Goal: Information Seeking & Learning: Learn about a topic

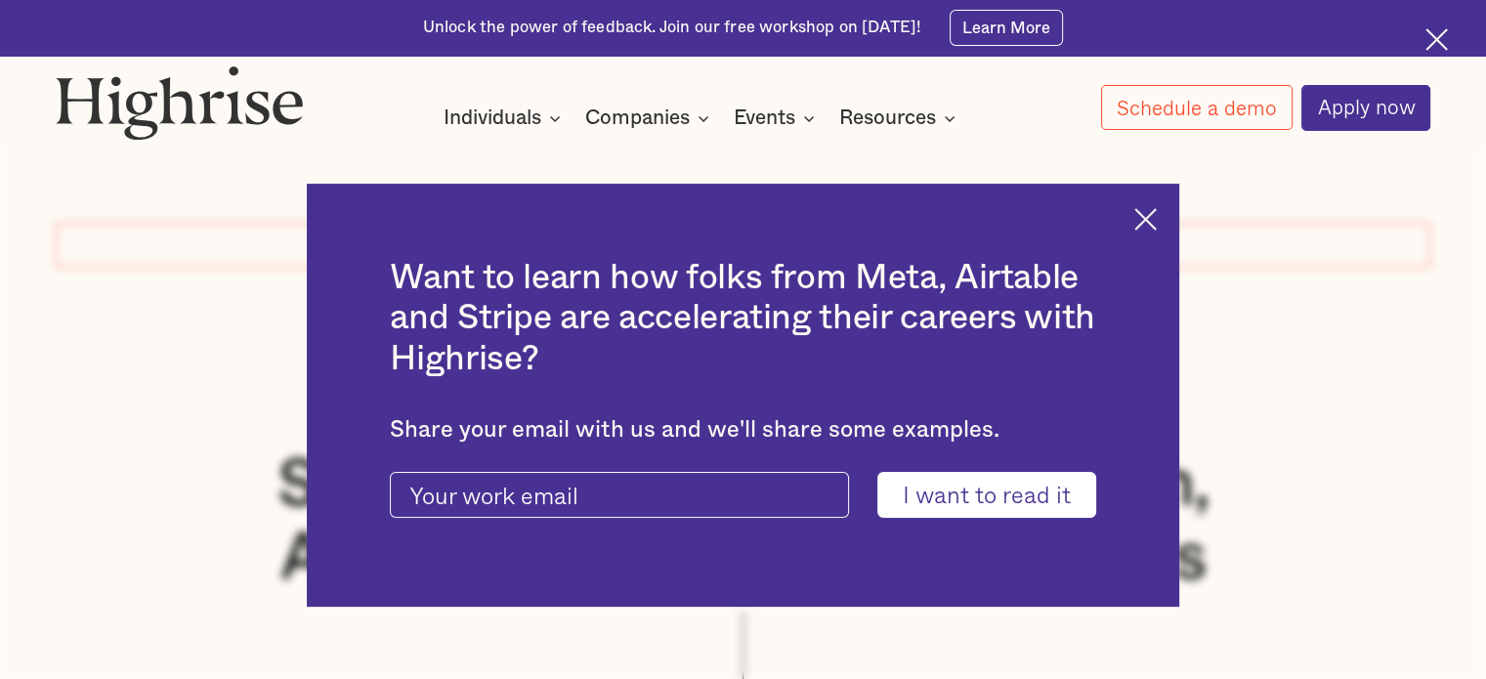
click at [1157, 221] on img at bounding box center [1146, 219] width 22 height 22
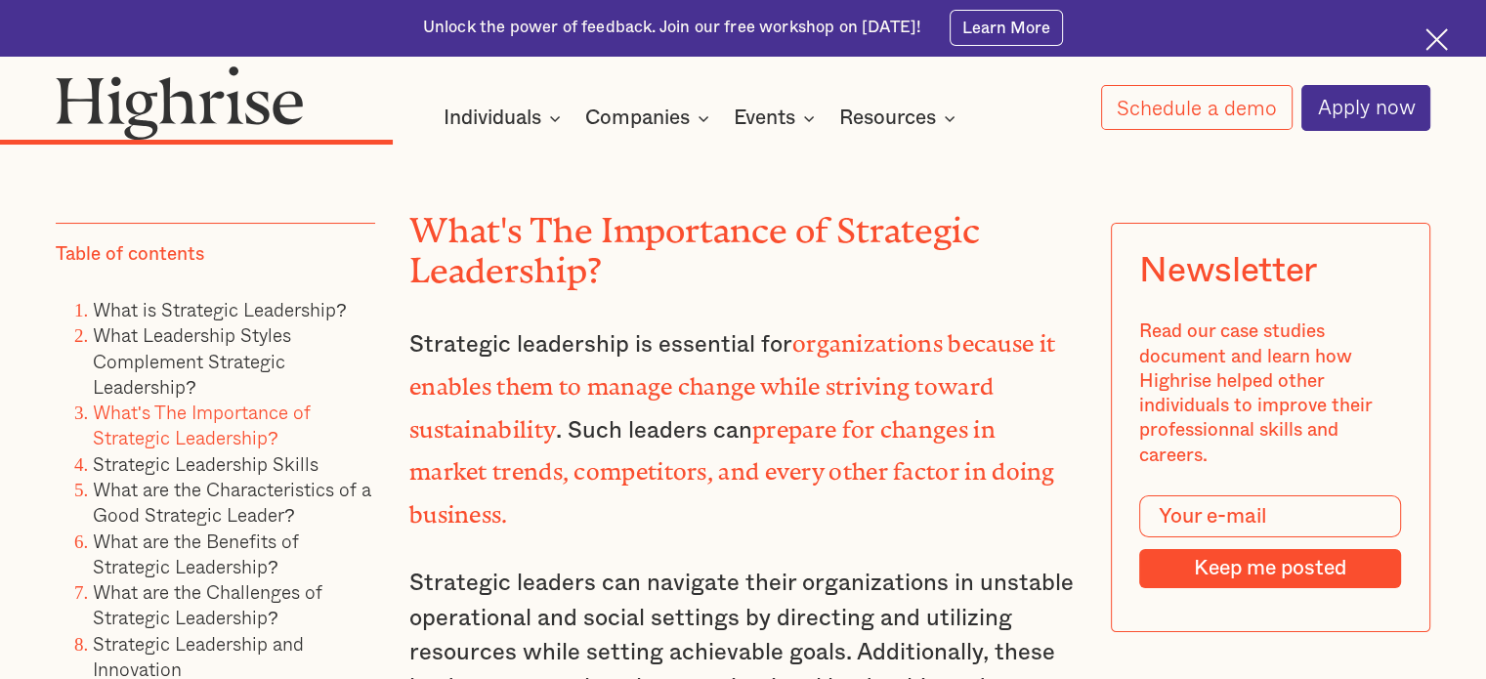
scroll to position [7491, 0]
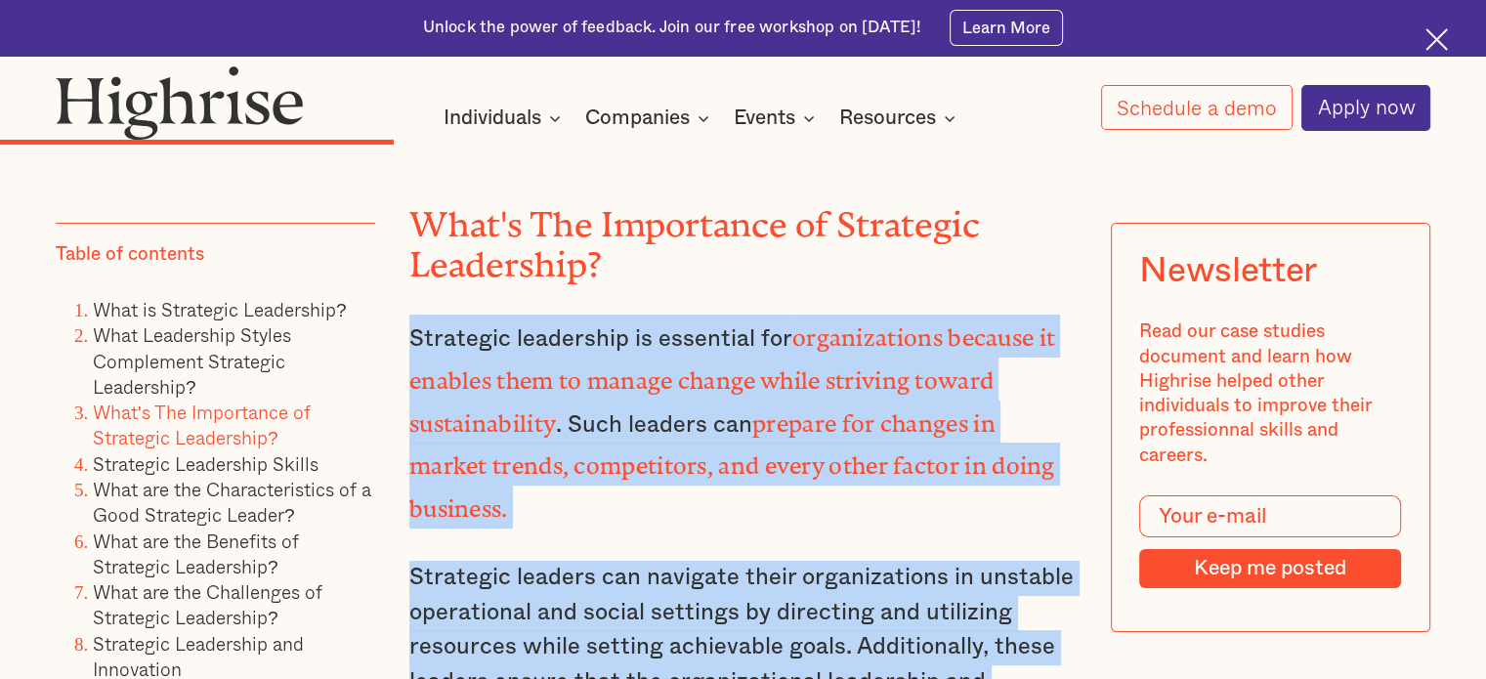
drag, startPoint x: 560, startPoint y: 609, endPoint x: 403, endPoint y: 190, distance: 447.8
copy div "Strategic leadership is essential for organizations because it enables them to …"
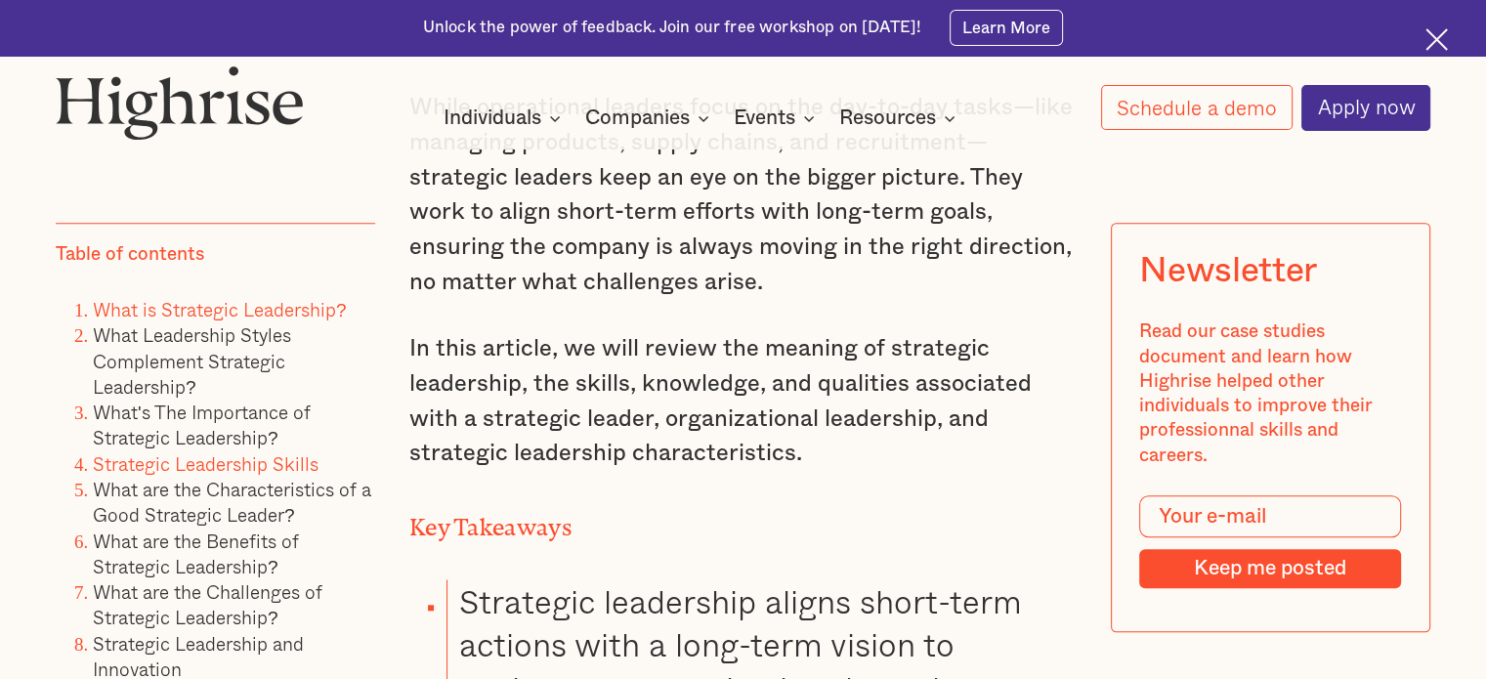
scroll to position [1686, 0]
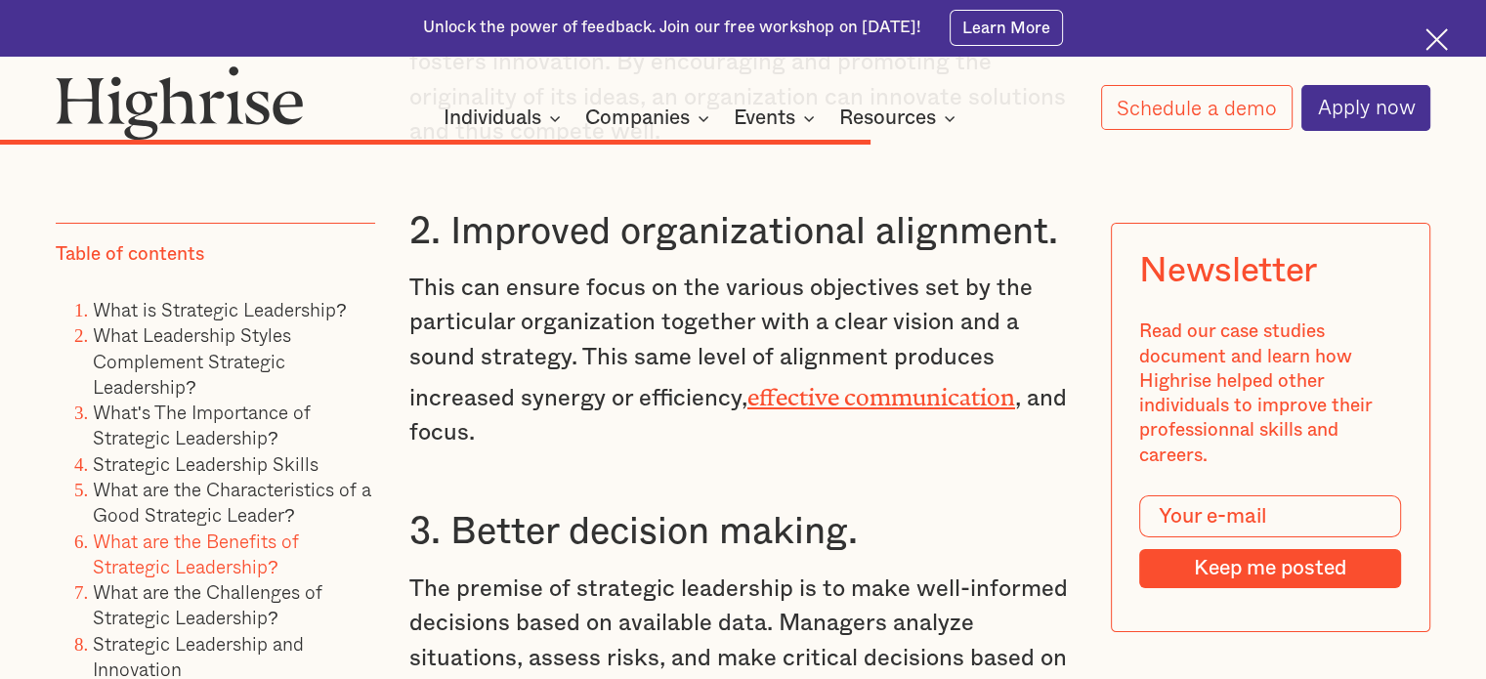
scroll to position [14351, 0]
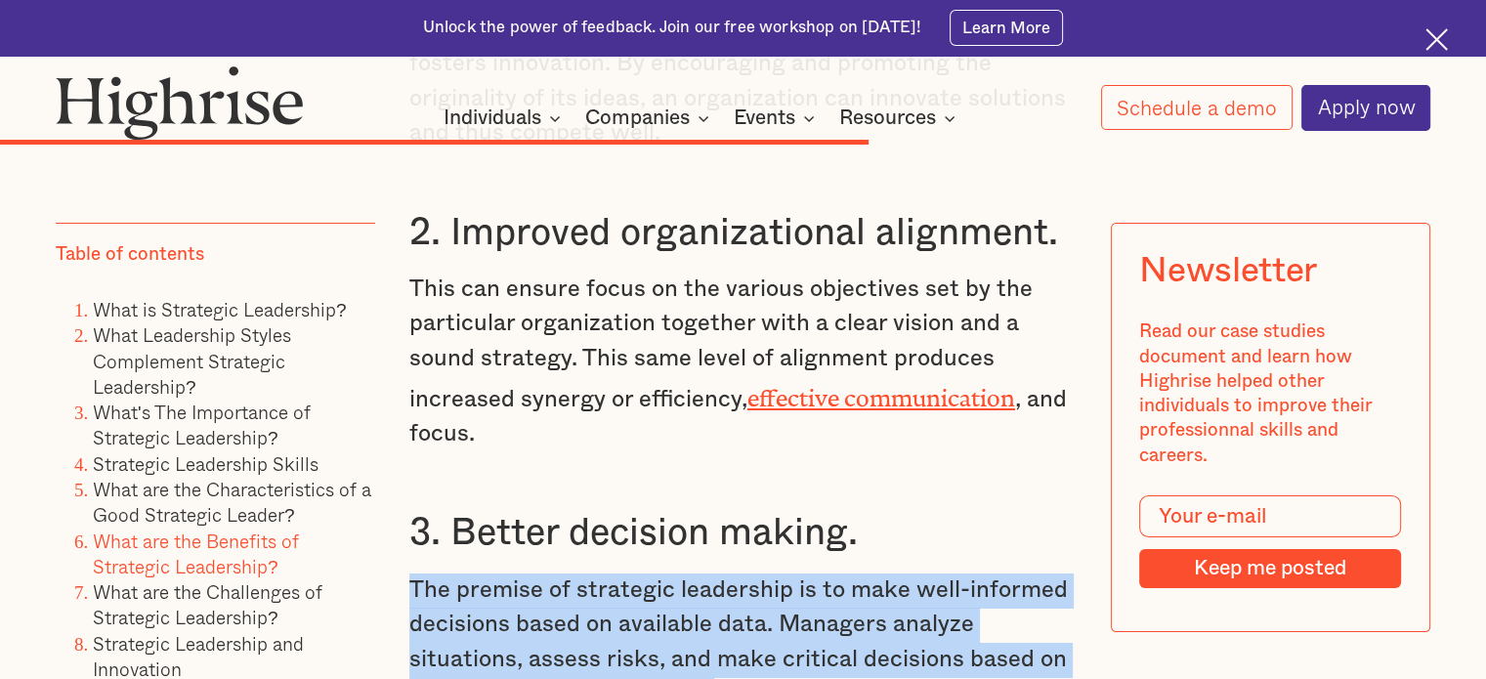
drag, startPoint x: 715, startPoint y: 407, endPoint x: 399, endPoint y: 308, distance: 331.6
copy p "The premise of strategic leadership is to make well-informed decisions based on…"
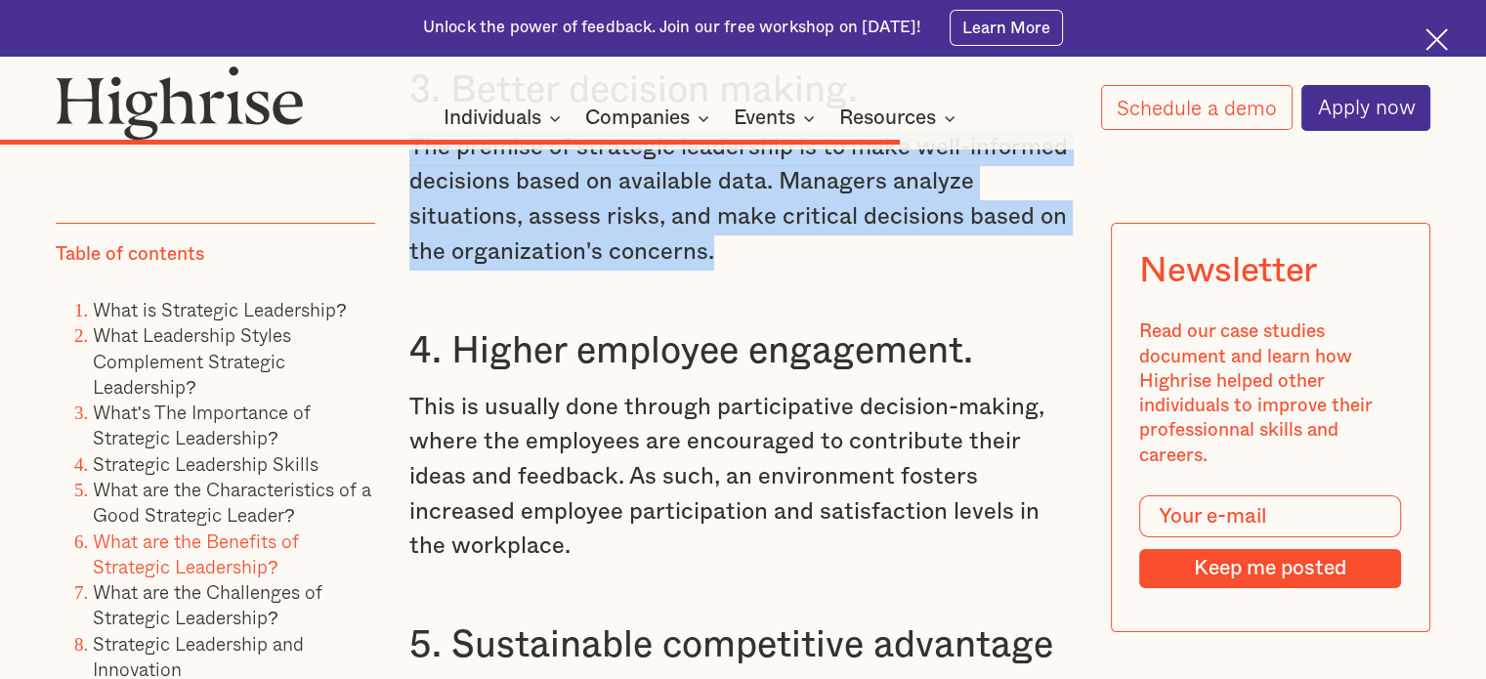
scroll to position [14807, 0]
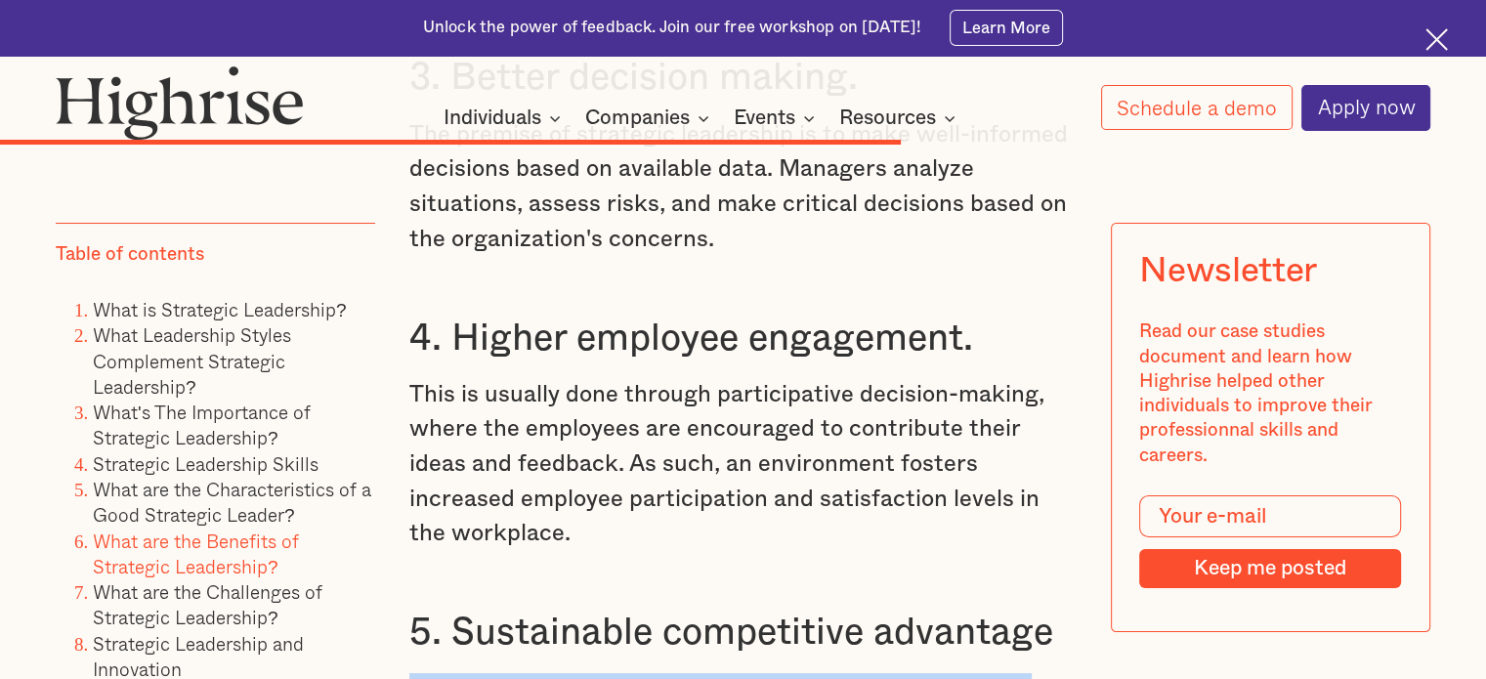
drag, startPoint x: 620, startPoint y: 557, endPoint x: 403, endPoint y: 407, distance: 264.0
copy p "Another benefit of strategic leadership is that operations focus on the big pic…"
